Goal: Task Accomplishment & Management: Complete application form

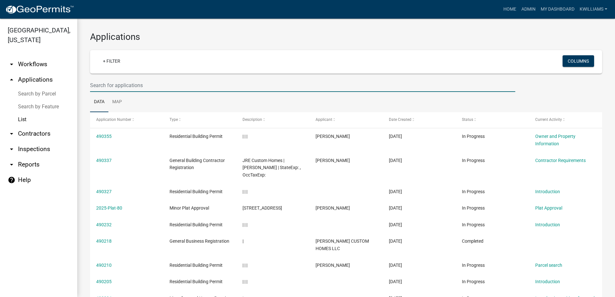
click at [135, 82] on input "text" at bounding box center [302, 85] width 425 height 13
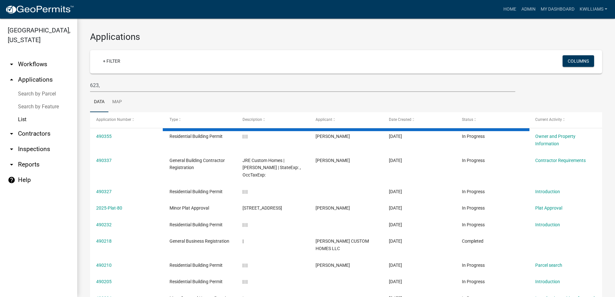
click at [155, 78] on wm-filter-builder "+ Filter Columns 623," at bounding box center [346, 71] width 512 height 42
click at [155, 79] on input "623," at bounding box center [302, 85] width 425 height 13
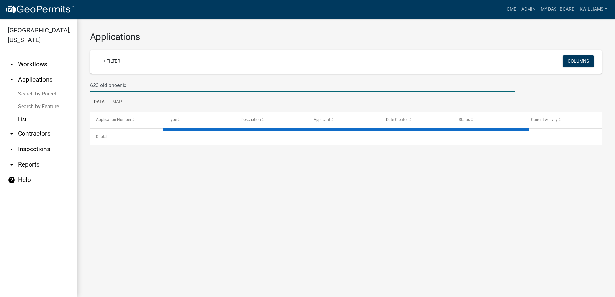
type input "623 old phoenix"
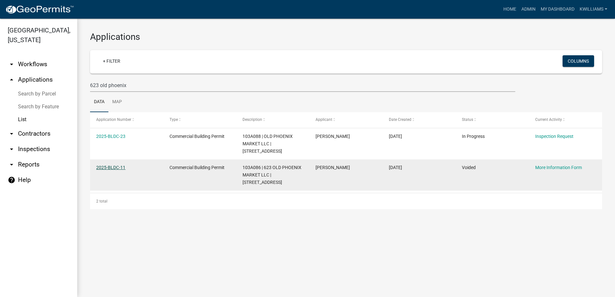
click at [116, 165] on link "2025-BLDC-11" at bounding box center [110, 167] width 29 height 5
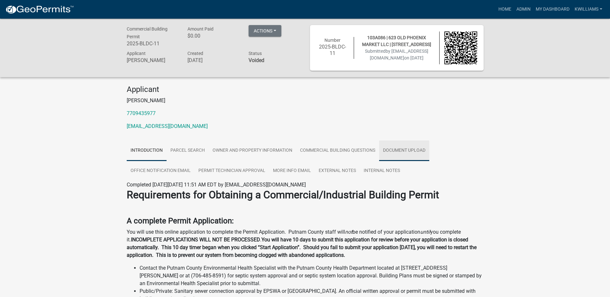
click at [389, 149] on link "Document Upload" at bounding box center [404, 151] width 50 height 21
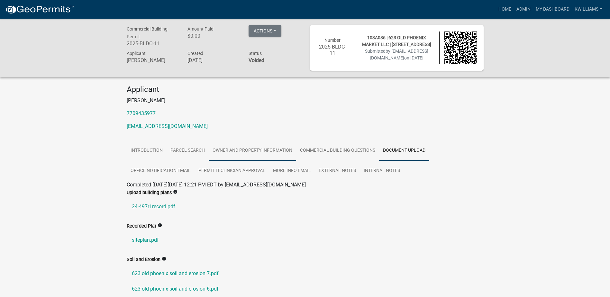
click at [263, 151] on link "Owner and Property Information" at bounding box center [253, 151] width 88 height 21
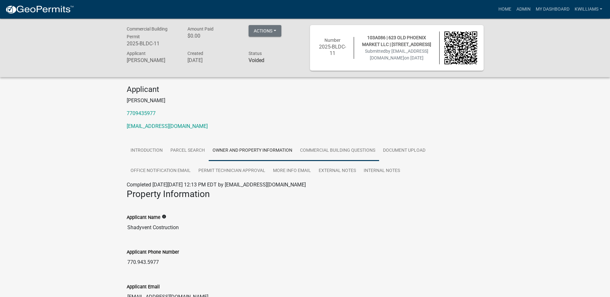
click at [327, 158] on link "Commercial Building Questions" at bounding box center [337, 151] width 83 height 21
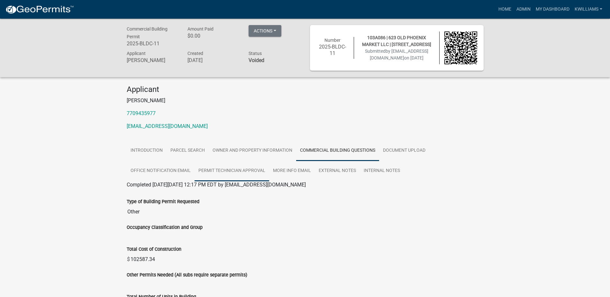
click at [238, 168] on link "Permit Technician Approval" at bounding box center [232, 171] width 75 height 21
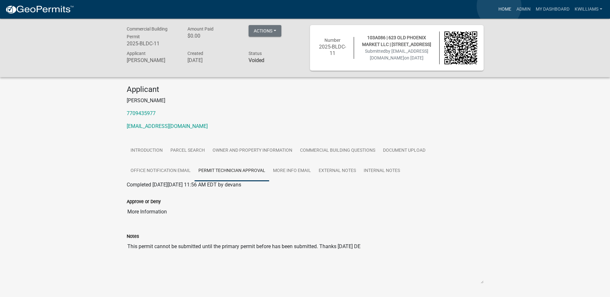
click at [499, 6] on link "Home" at bounding box center [505, 9] width 18 height 12
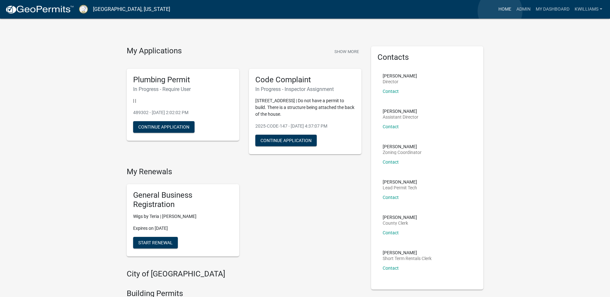
click at [500, 11] on link "Home" at bounding box center [505, 9] width 18 height 12
click at [511, 11] on link "Home" at bounding box center [505, 9] width 18 height 12
drag, startPoint x: 514, startPoint y: 11, endPoint x: 472, endPoint y: 17, distance: 42.6
click at [514, 12] on link "Admin" at bounding box center [523, 9] width 19 height 12
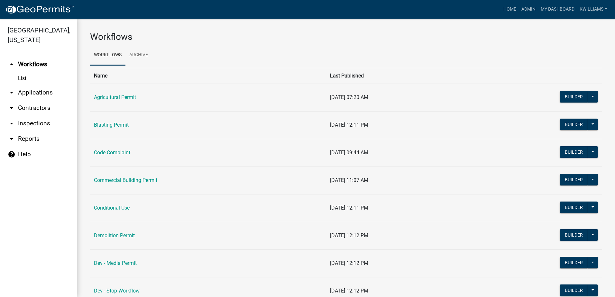
click at [42, 97] on link "arrow_drop_down Applications" at bounding box center [38, 92] width 77 height 15
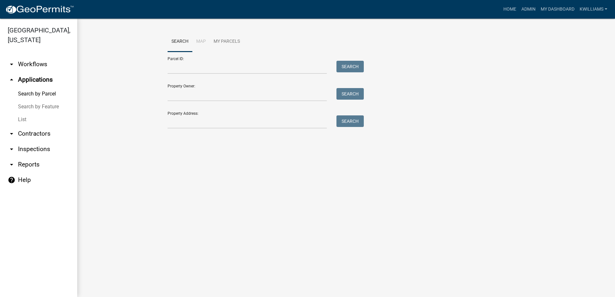
click at [27, 118] on link "List" at bounding box center [38, 119] width 77 height 13
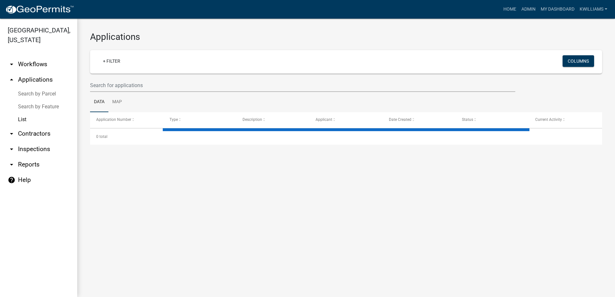
click at [105, 78] on wm-filter-builder "+ Filter Columns" at bounding box center [346, 71] width 512 height 42
click at [107, 89] on input "text" at bounding box center [302, 85] width 425 height 13
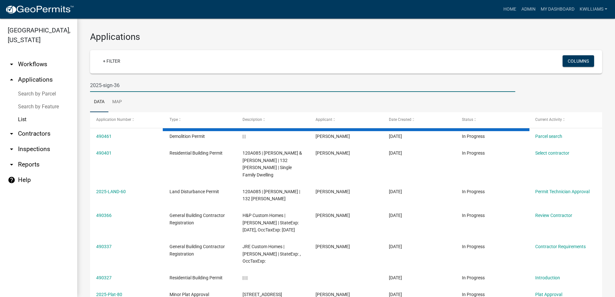
type input "2025-sign-36"
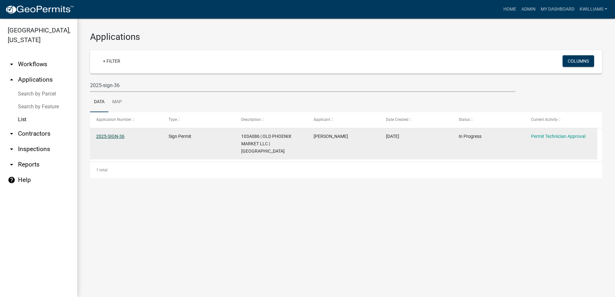
click at [116, 134] on link "2025-SIGN-36" at bounding box center [110, 136] width 28 height 5
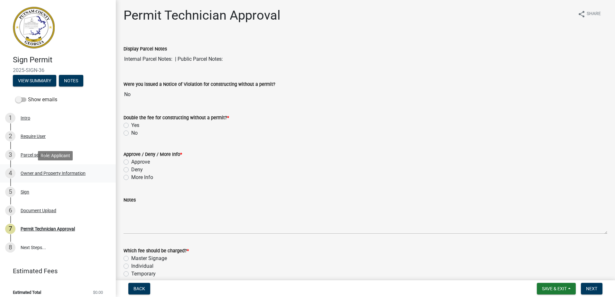
click at [23, 178] on div "4 Owner and Property Information" at bounding box center [55, 173] width 100 height 10
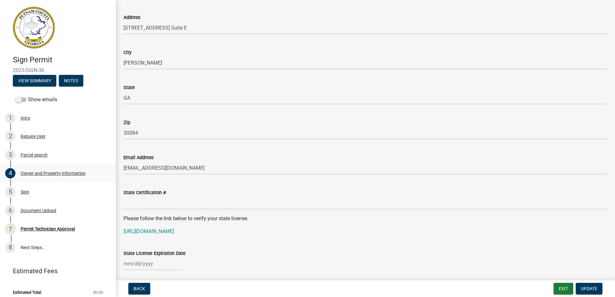
scroll to position [804, 0]
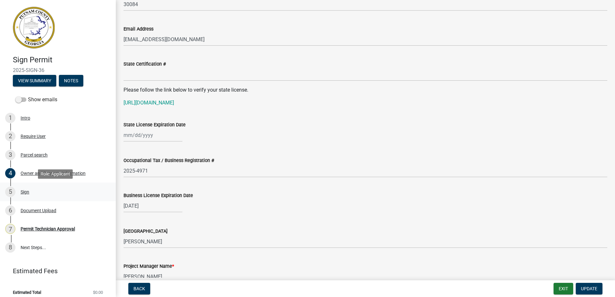
click at [27, 192] on div "Sign" at bounding box center [25, 192] width 9 height 5
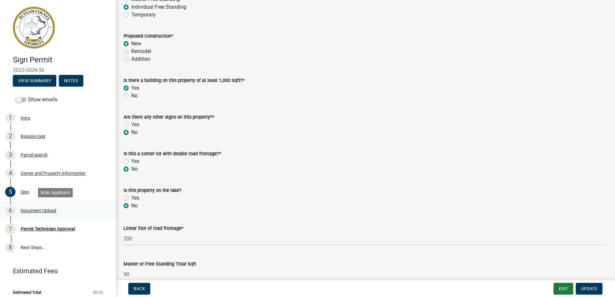
scroll to position [64, 0]
click at [50, 205] on link "6 Document Upload" at bounding box center [58, 210] width 116 height 19
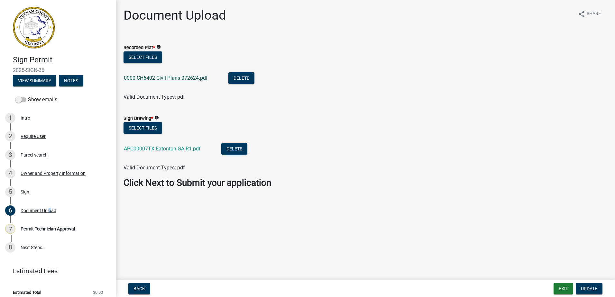
click at [151, 77] on link "0000 CH6402 Civil Plans 072624.pdf" at bounding box center [166, 78] width 84 height 6
click at [176, 152] on div "APC00007TX Eatonton GA R1.pdf" at bounding box center [167, 149] width 87 height 13
click at [173, 145] on div "APC00007TX Eatonton GA R1.pdf" at bounding box center [167, 149] width 87 height 13
click at [174, 149] on link "APC00007TX Eatonton GA R1.pdf" at bounding box center [162, 149] width 77 height 6
click at [37, 210] on div "Document Upload" at bounding box center [39, 210] width 36 height 5
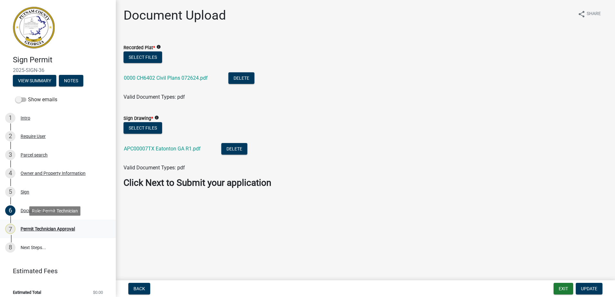
click at [44, 232] on div "7 Permit Technician Approval" at bounding box center [55, 229] width 100 height 10
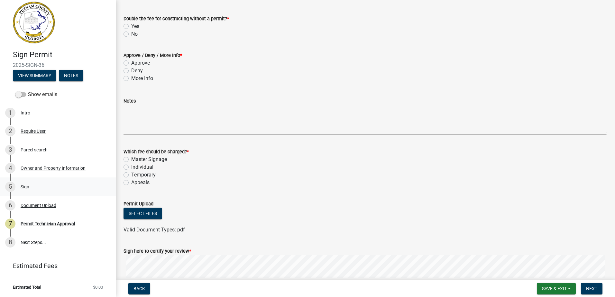
scroll to position [40, 0]
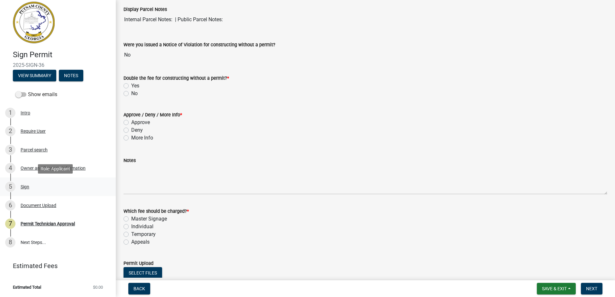
click at [24, 185] on div "Sign" at bounding box center [25, 187] width 9 height 5
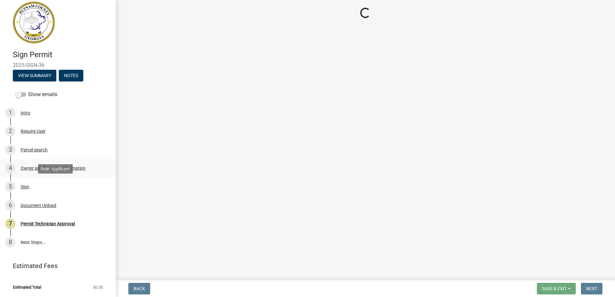
scroll to position [0, 0]
click at [23, 168] on div "Owner and Property Information" at bounding box center [53, 168] width 65 height 5
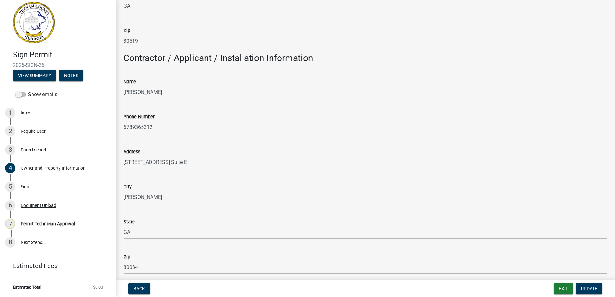
scroll to position [547, 0]
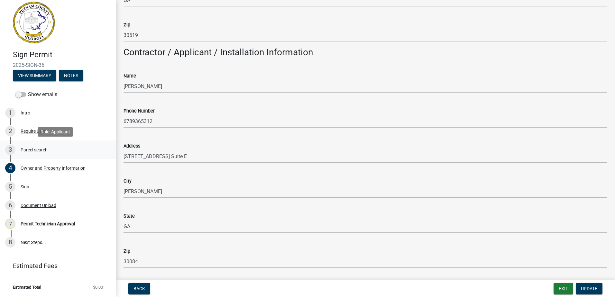
click at [28, 148] on div "Parcel search" at bounding box center [34, 150] width 27 height 5
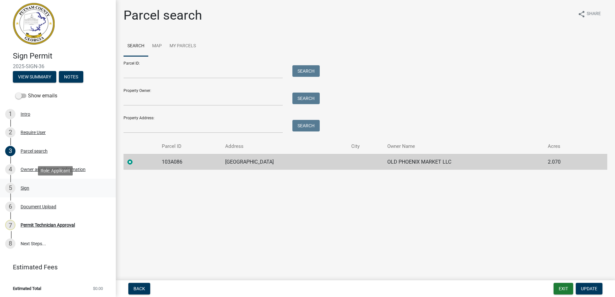
scroll to position [5, 0]
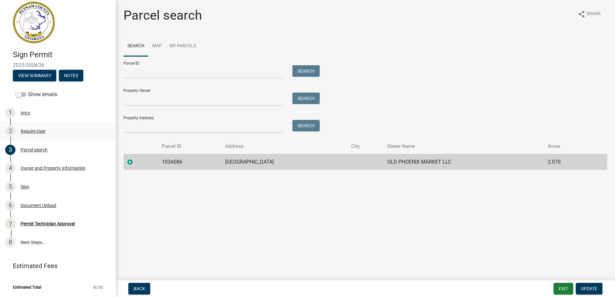
click at [23, 134] on div "2 Require User" at bounding box center [55, 131] width 100 height 10
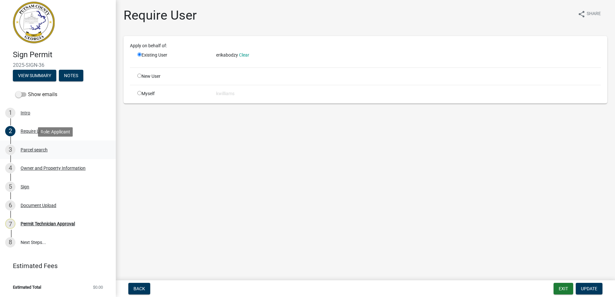
click at [19, 149] on div "3 Parcel search" at bounding box center [55, 150] width 100 height 10
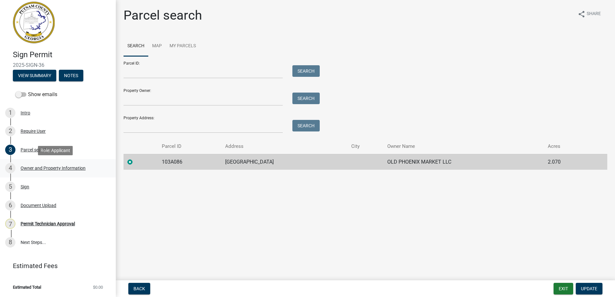
click at [34, 170] on div "Owner and Property Information" at bounding box center [53, 168] width 65 height 5
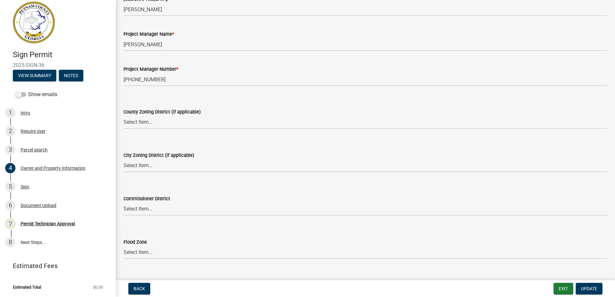
scroll to position [1049, 0]
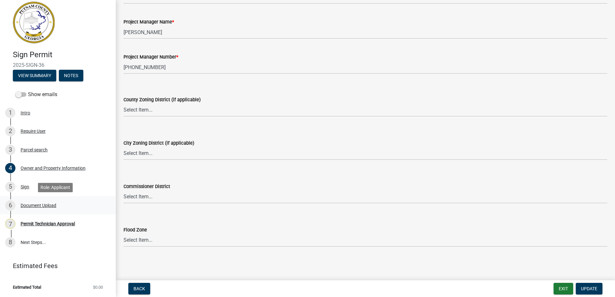
click at [32, 202] on div "6 Document Upload" at bounding box center [55, 205] width 100 height 10
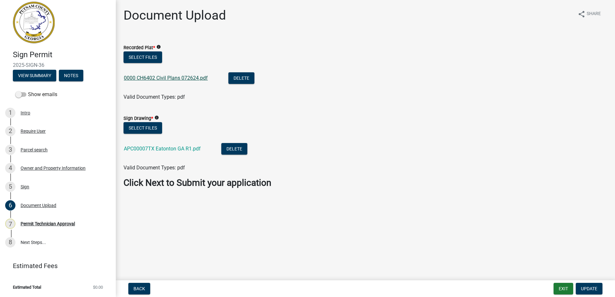
click at [146, 77] on link "0000 CH6402 Civil Plans 072624.pdf" at bounding box center [166, 78] width 84 height 6
click at [40, 164] on div "4 Owner and Property Information" at bounding box center [55, 168] width 100 height 10
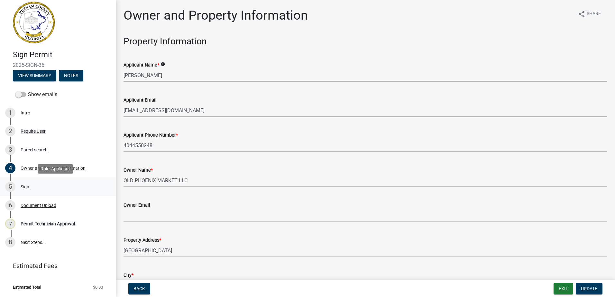
click at [30, 185] on div "5 Sign" at bounding box center [55, 187] width 100 height 10
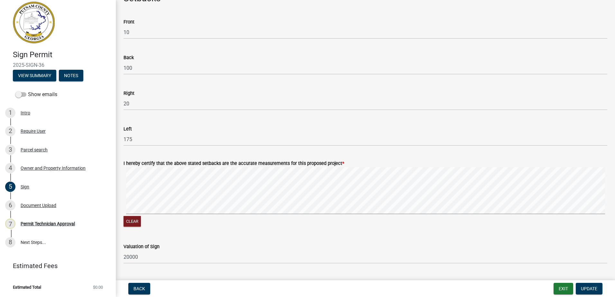
scroll to position [301, 0]
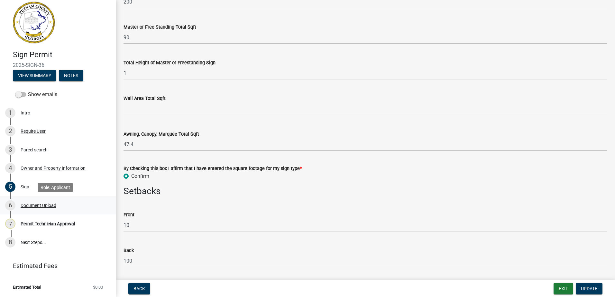
click at [32, 206] on div "Document Upload" at bounding box center [39, 205] width 36 height 5
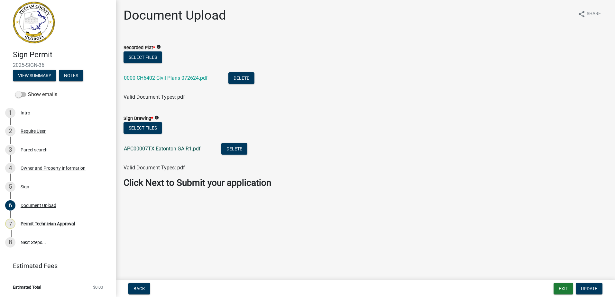
click at [165, 150] on link "APC00007TX Eatonton GA R1.pdf" at bounding box center [162, 149] width 77 height 6
drag, startPoint x: 35, startPoint y: 146, endPoint x: 33, endPoint y: 142, distance: 4.2
click at [34, 145] on div "3 Parcel search" at bounding box center [55, 150] width 100 height 10
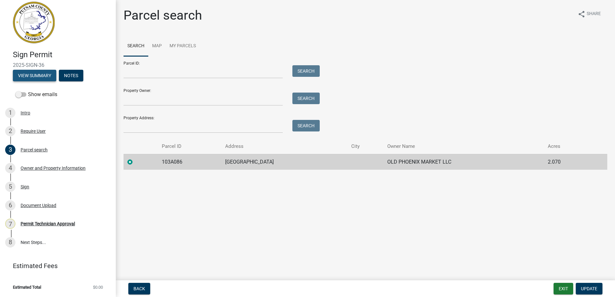
click at [32, 73] on button "View Summary" at bounding box center [34, 76] width 43 height 12
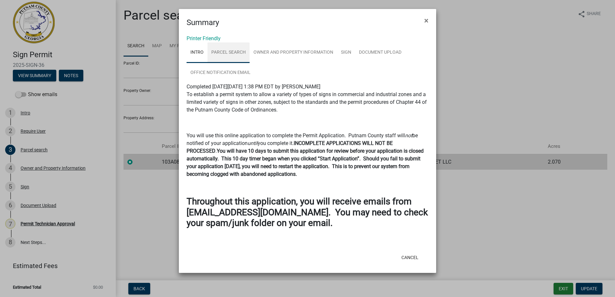
click at [230, 49] on link "Parcel search" at bounding box center [229, 52] width 42 height 21
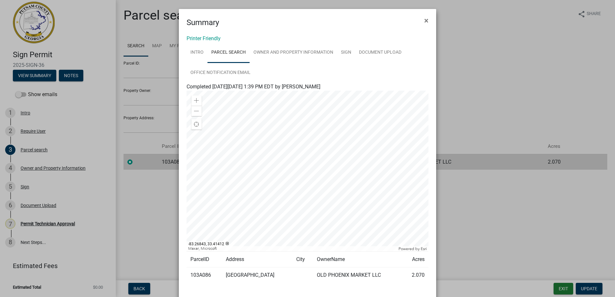
click at [264, 42] on div "Printer Friendly Intro Parcel search Owner and Property Information Sign Docume…" at bounding box center [307, 165] width 257 height 275
click at [260, 49] on link "Owner and Property Information" at bounding box center [294, 52] width 88 height 21
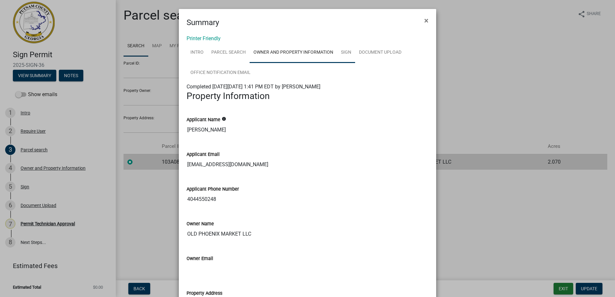
click at [346, 53] on link "Sign" at bounding box center [346, 52] width 18 height 21
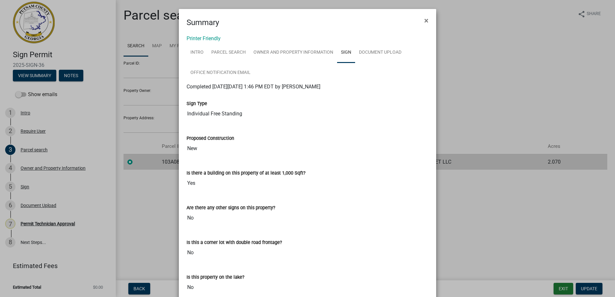
drag, startPoint x: 349, startPoint y: 101, endPoint x: 345, endPoint y: 102, distance: 4.4
drag, startPoint x: 345, startPoint y: 102, endPoint x: 369, endPoint y: 57, distance: 50.8
click at [369, 57] on link "Document Upload" at bounding box center [380, 52] width 50 height 21
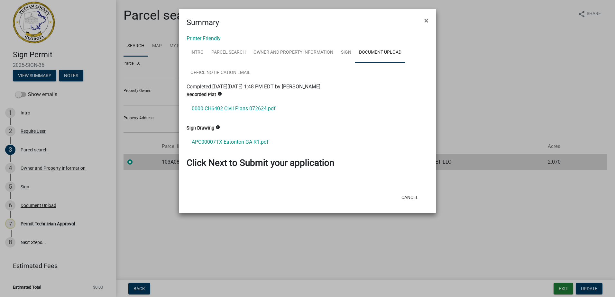
click at [30, 165] on ngb-modal-window "Summary × Printer Friendly Intro Parcel search Owner and Property Information S…" at bounding box center [307, 148] width 615 height 297
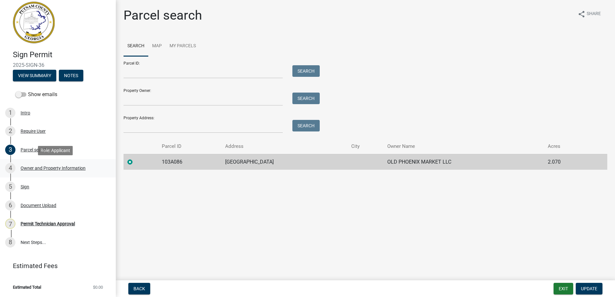
click at [33, 166] on div "Owner and Property Information" at bounding box center [53, 168] width 65 height 5
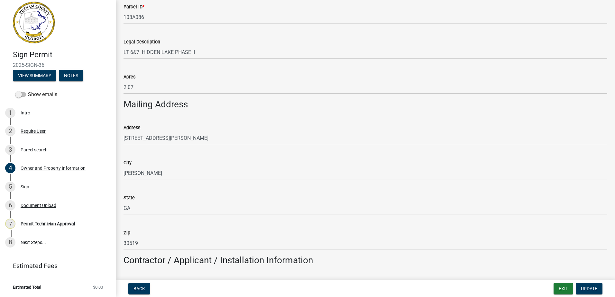
scroll to position [322, 0]
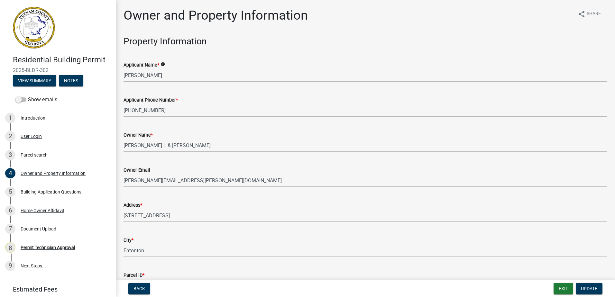
select select "34fe85c2-5f76-4343-b6bb-8ca387e0bed7"
select select "83394b22-4a11-496c-8e5c-75ade2e72faf"
select select "ece5c1a9-df30-4702-9587-5deee23533b7"
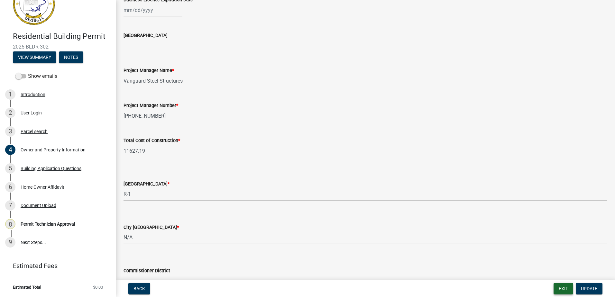
click at [564, 288] on button "Exit" at bounding box center [564, 289] width 20 height 12
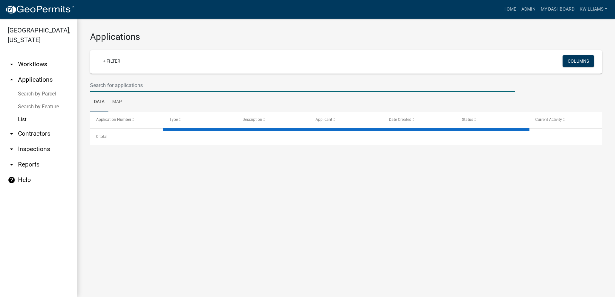
drag, startPoint x: 159, startPoint y: 90, endPoint x: 157, endPoint y: 83, distance: 7.0
click at [158, 87] on input "text" at bounding box center [302, 85] width 425 height 13
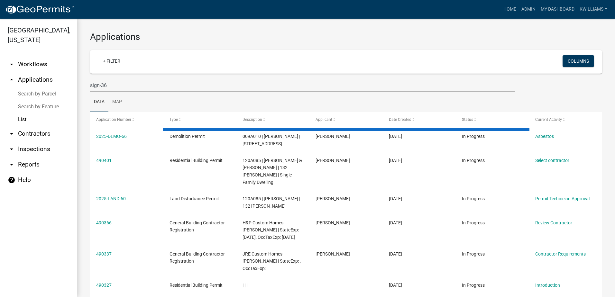
click at [89, 87] on div "sign-36" at bounding box center [302, 85] width 435 height 13
click at [90, 85] on input "sign-36" at bounding box center [302, 85] width 425 height 13
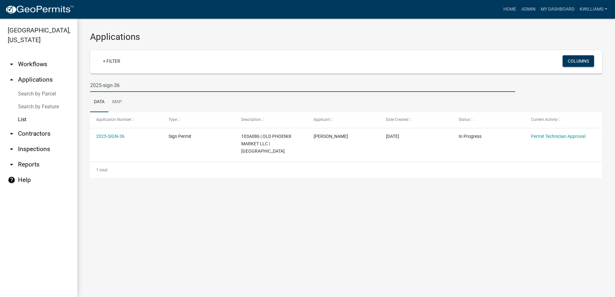
click at [117, 85] on input "2025-sign-36" at bounding box center [302, 85] width 425 height 13
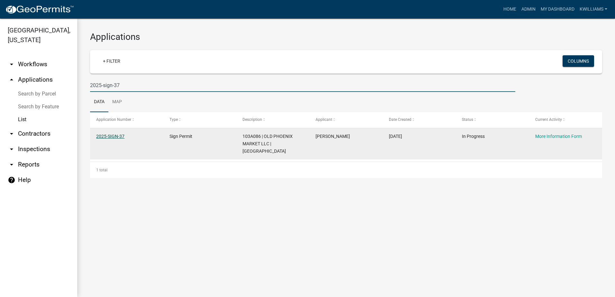
type input "2025-sign-37"
click at [113, 135] on link "2025-SIGN-37" at bounding box center [110, 136] width 28 height 5
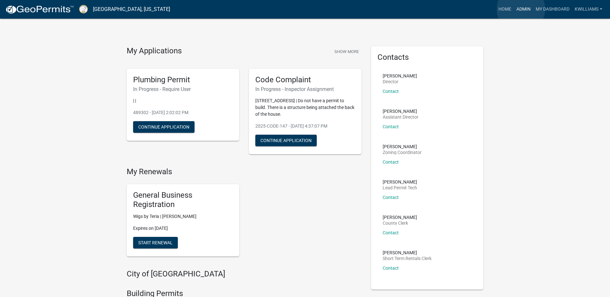
drag, startPoint x: 521, startPoint y: 9, endPoint x: 518, endPoint y: 10, distance: 3.3
click at [521, 9] on link "Admin" at bounding box center [523, 9] width 19 height 12
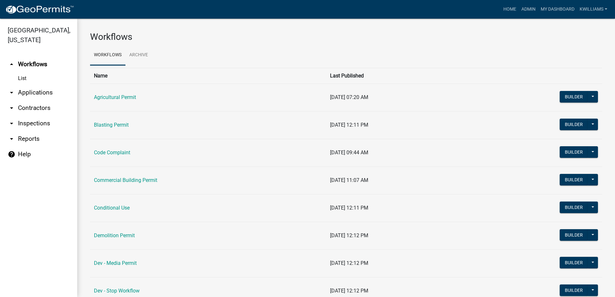
click at [38, 91] on link "arrow_drop_down Applications" at bounding box center [38, 92] width 77 height 15
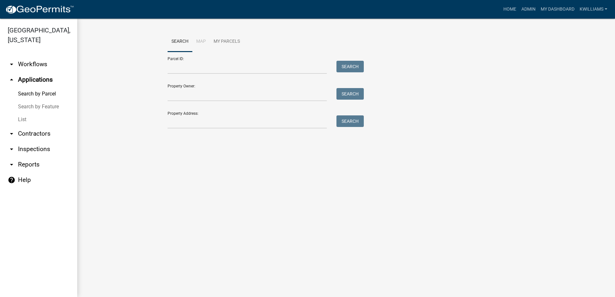
click at [26, 118] on link "List" at bounding box center [38, 119] width 77 height 13
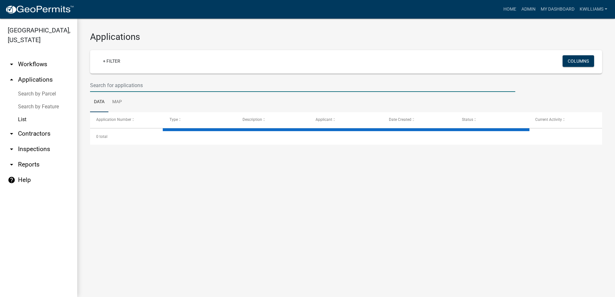
click at [127, 84] on input "text" at bounding box center [302, 85] width 425 height 13
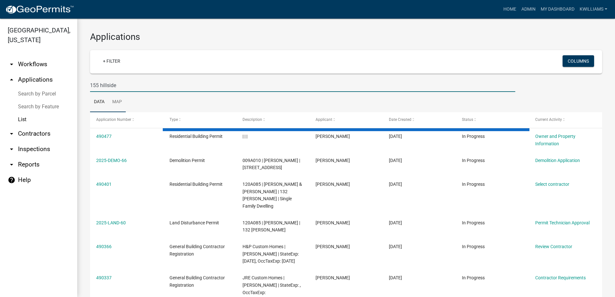
type input "155 hillside"
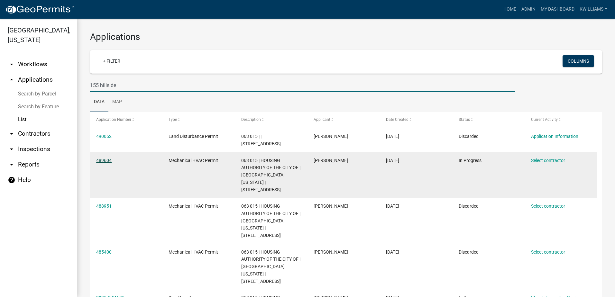
click at [106, 158] on link "489604" at bounding box center [103, 160] width 15 height 5
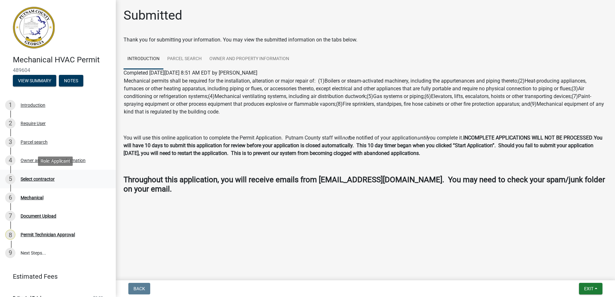
click at [37, 178] on div "Select contractor" at bounding box center [38, 179] width 34 height 5
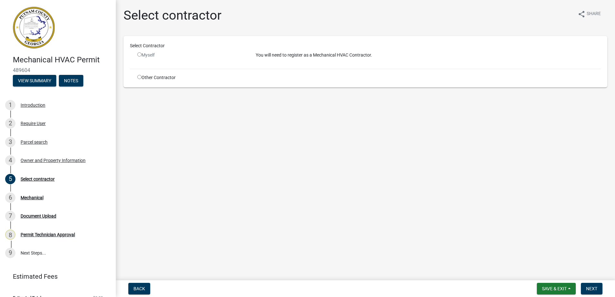
click at [143, 75] on div "Other Contractor" at bounding box center [192, 77] width 118 height 7
click at [143, 76] on div "Other Contractor" at bounding box center [192, 77] width 118 height 7
click at [142, 78] on div "Other Contractor" at bounding box center [192, 77] width 118 height 7
click at [139, 77] on input "radio" at bounding box center [139, 77] width 4 height 4
radio input "true"
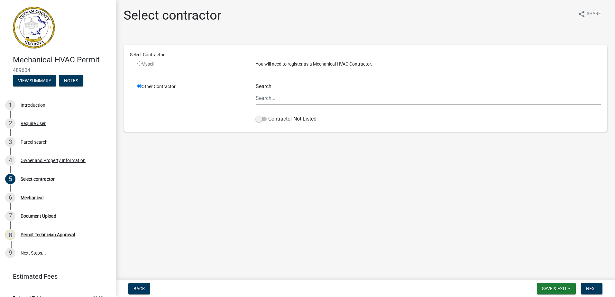
drag, startPoint x: 262, startPoint y: 120, endPoint x: 237, endPoint y: 131, distance: 27.1
click at [237, 131] on div "Select Contractor Myself You will need to register as a Mechanical HVAC Contrac…" at bounding box center [366, 88] width 484 height 87
click at [278, 101] on input "Search" at bounding box center [428, 98] width 345 height 13
type input "true"
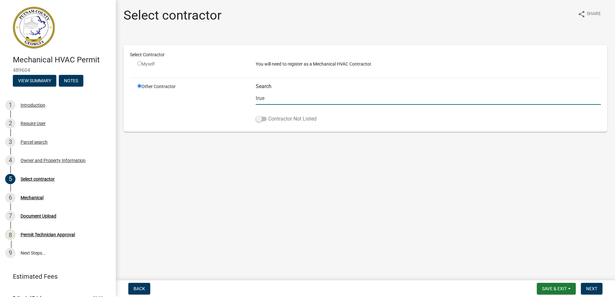
click at [261, 122] on label "Contractor Not Listed" at bounding box center [286, 119] width 61 height 8
click at [268, 115] on input "Contractor Not Listed" at bounding box center [268, 115] width 0 height 0
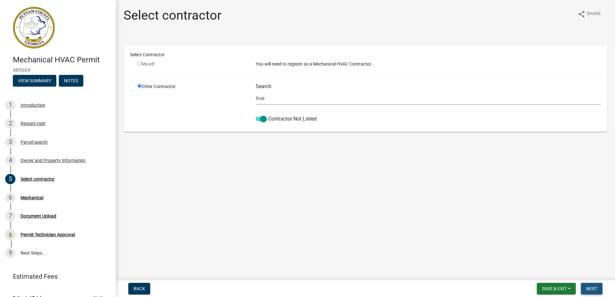
click at [591, 287] on span "Next" at bounding box center [591, 288] width 11 height 5
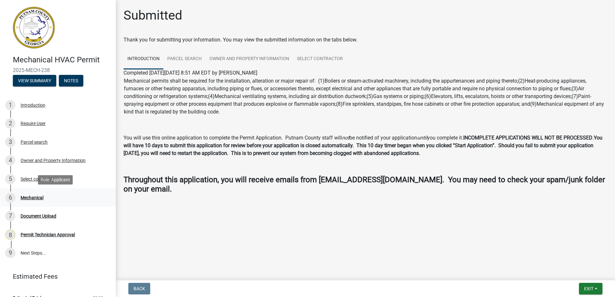
click at [33, 192] on link "6 Mechanical" at bounding box center [58, 198] width 116 height 19
